Goal: Use online tool/utility

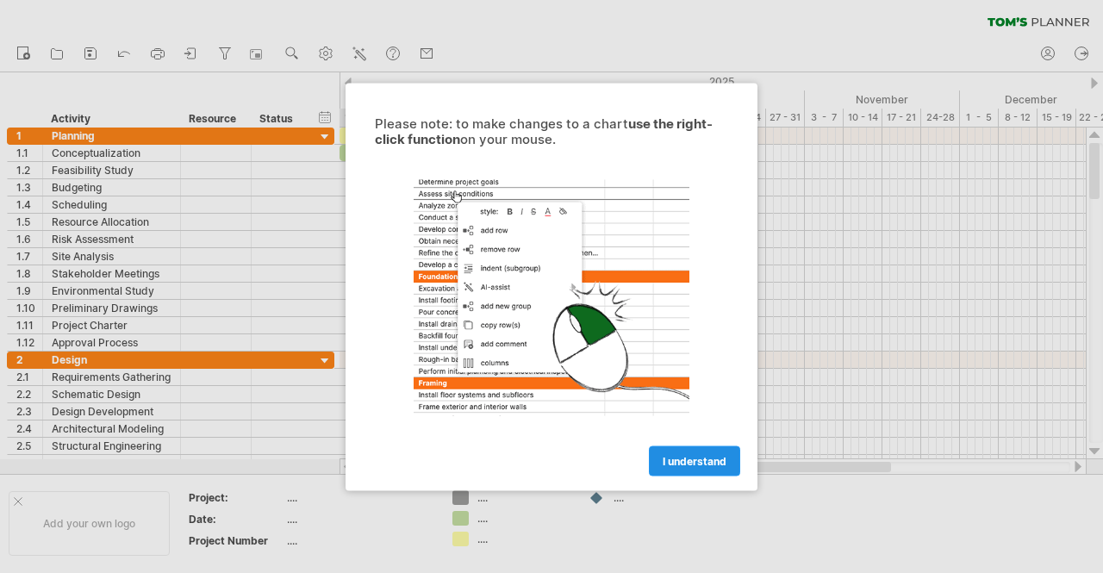
click at [683, 463] on span "I understand" at bounding box center [694, 460] width 64 height 13
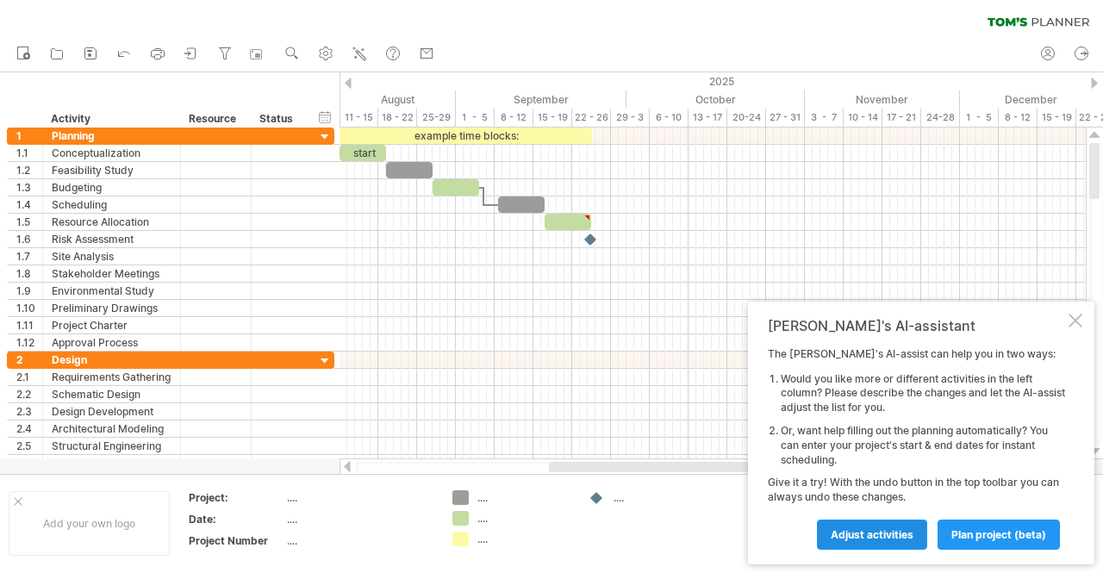
click at [889, 533] on span "Adjust activities" at bounding box center [871, 534] width 83 height 13
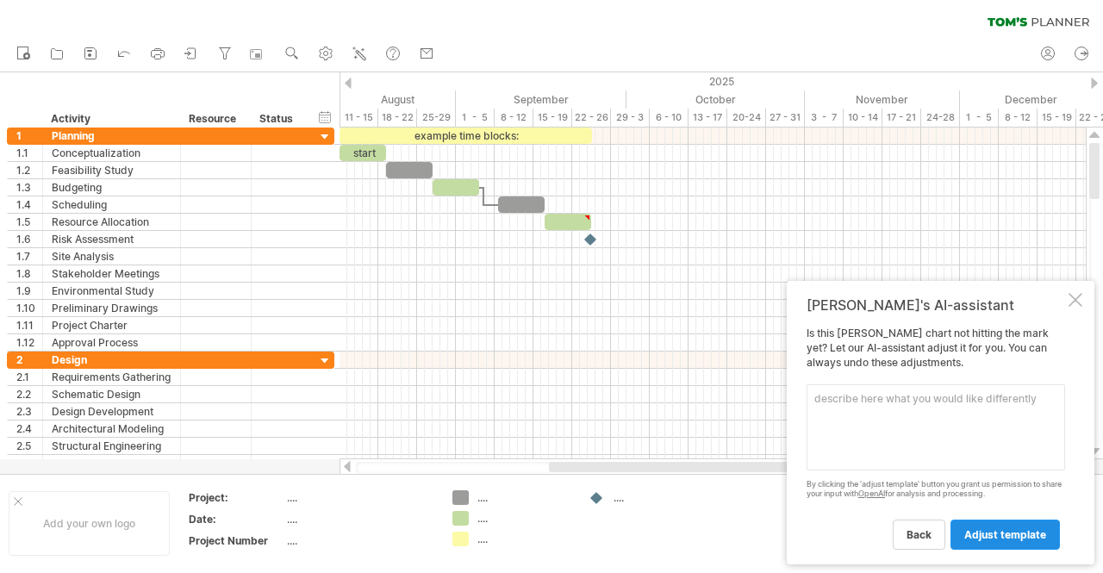
click at [999, 537] on span "adjust template" at bounding box center [1005, 534] width 82 height 13
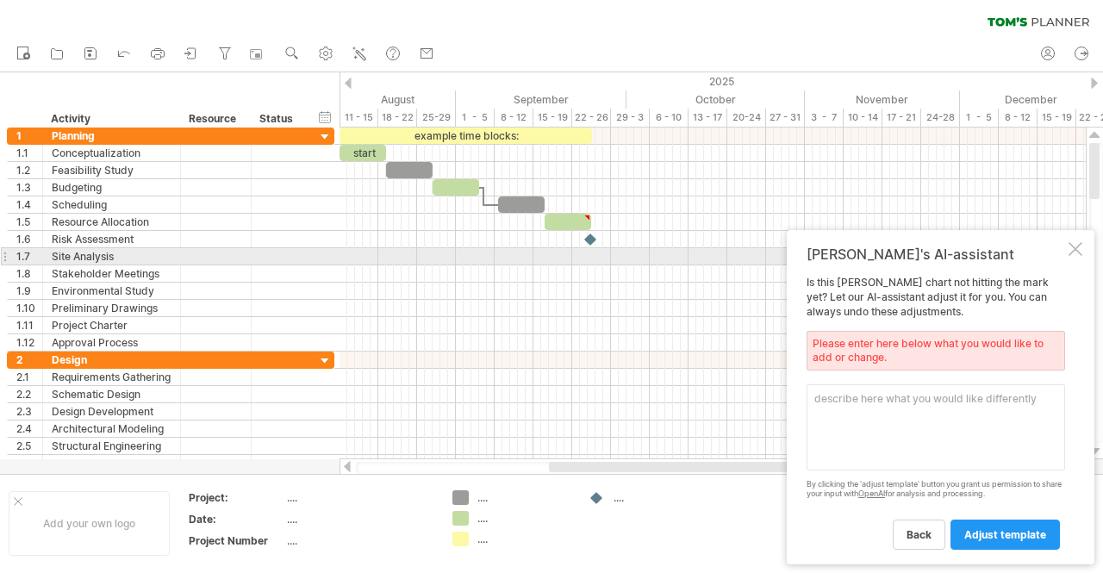
click at [1076, 249] on div at bounding box center [1075, 249] width 14 height 14
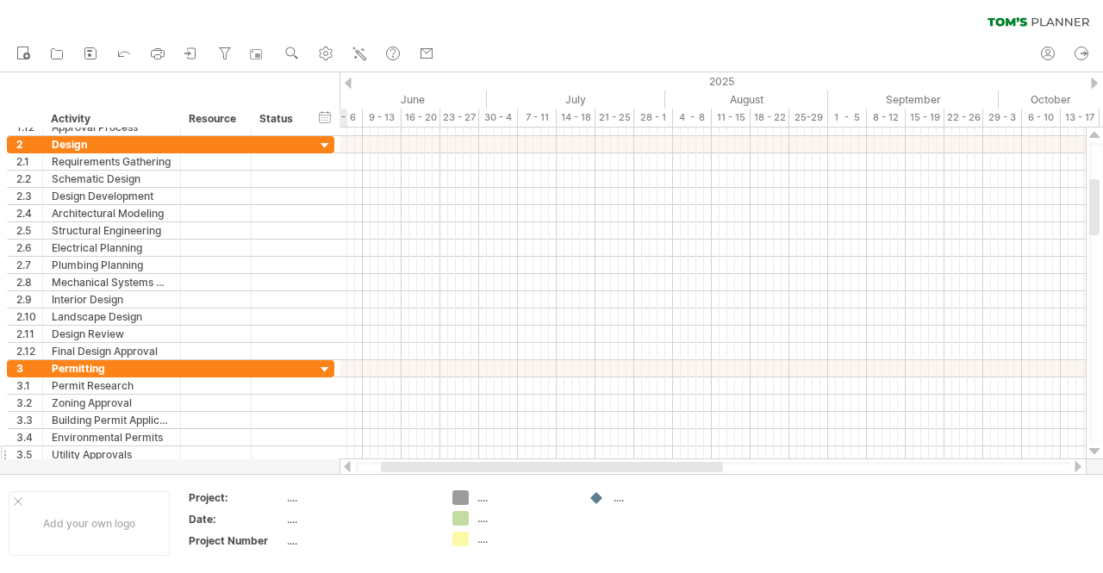
drag, startPoint x: 597, startPoint y: 467, endPoint x: 323, endPoint y: 449, distance: 274.5
click at [326, 452] on div "Trying to reach [DOMAIN_NAME] Connected again... 0% clear filter new 1" at bounding box center [551, 286] width 1103 height 573
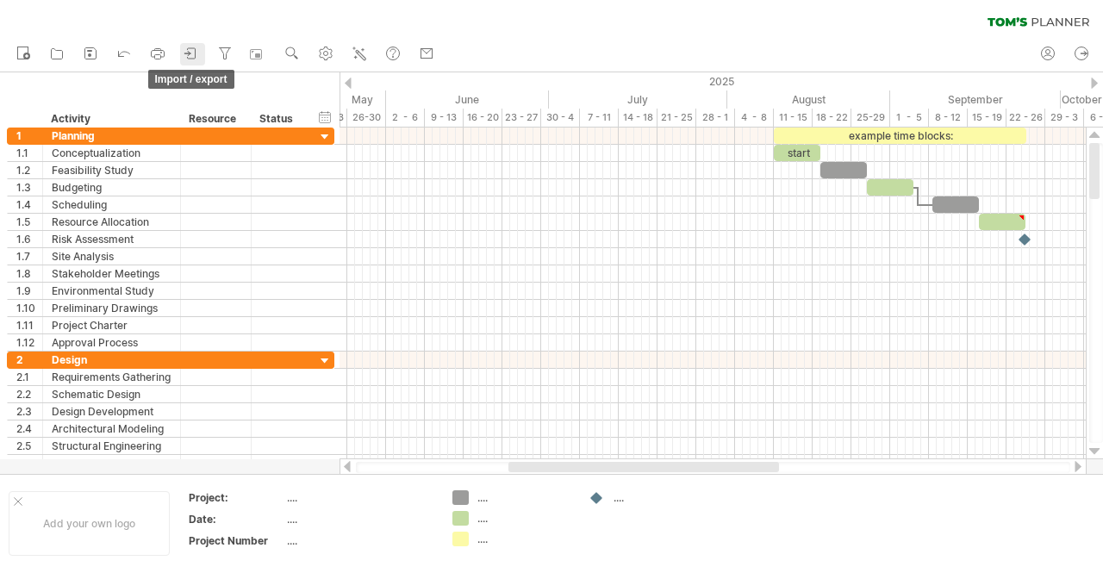
click at [194, 53] on icon at bounding box center [191, 53] width 17 height 17
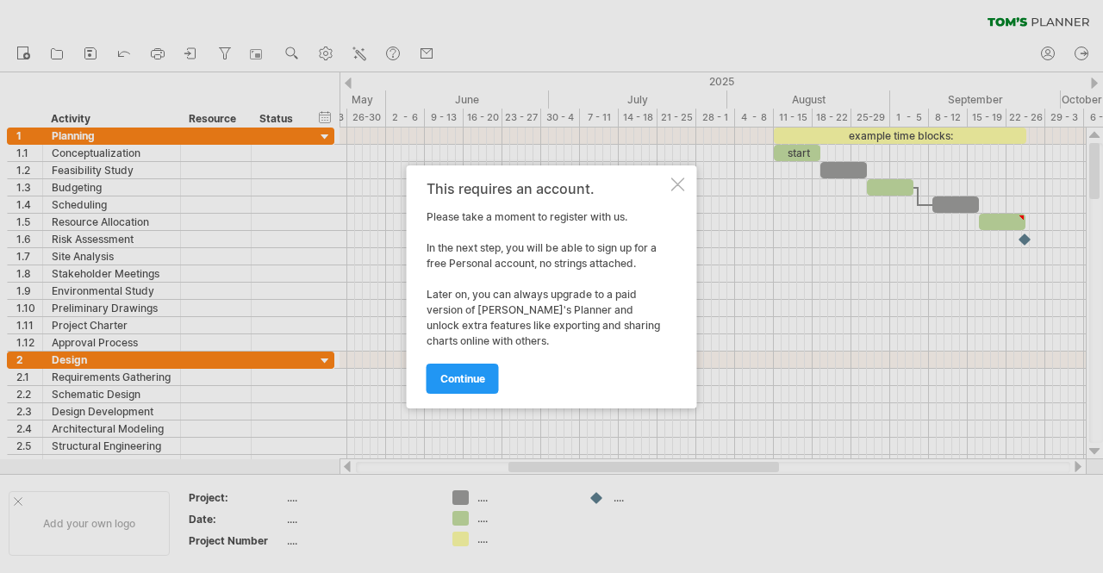
click at [679, 188] on div at bounding box center [678, 184] width 14 height 14
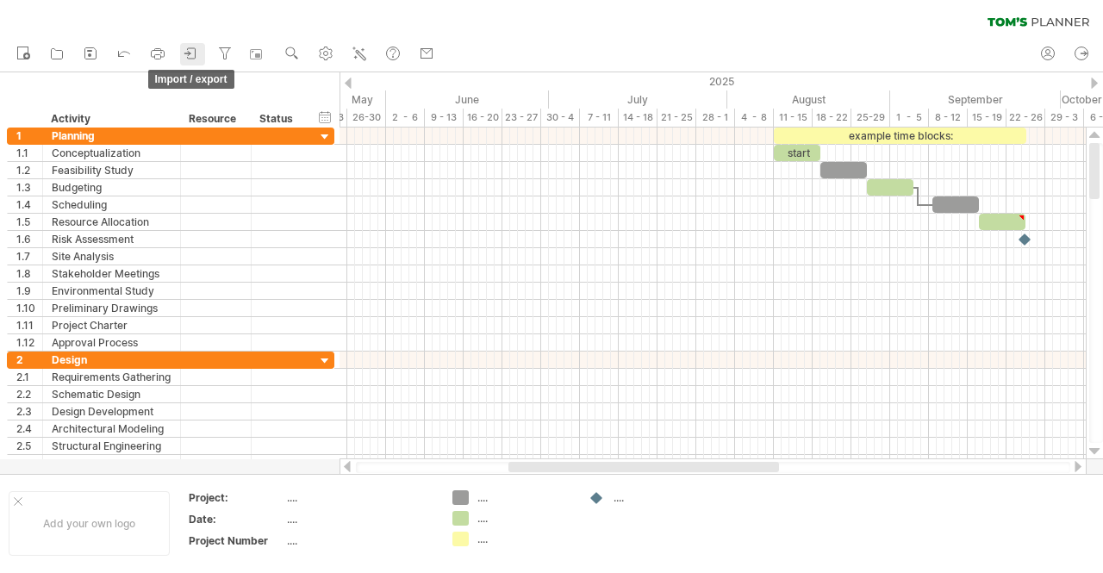
click at [189, 59] on icon at bounding box center [192, 53] width 8 height 10
